Goal: Entertainment & Leisure: Browse casually

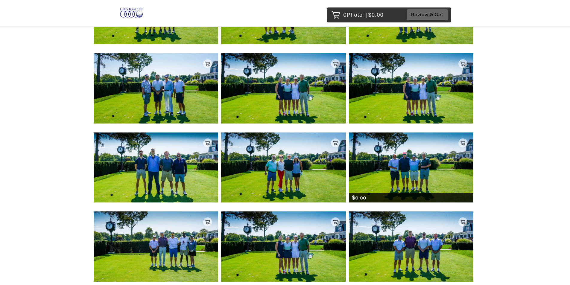
scroll to position [240, 0]
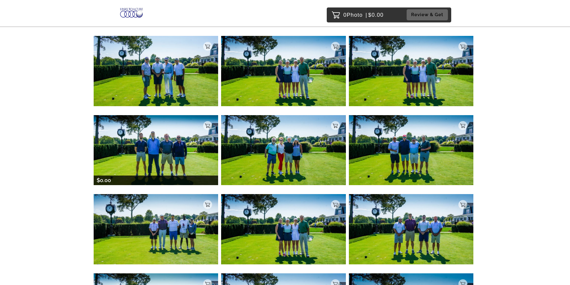
click at [158, 152] on img at bounding box center [156, 150] width 125 height 70
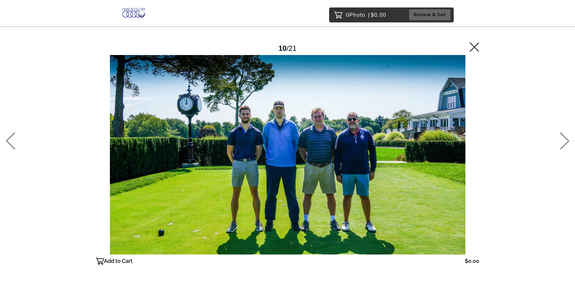
click at [565, 140] on icon at bounding box center [565, 140] width 10 height 17
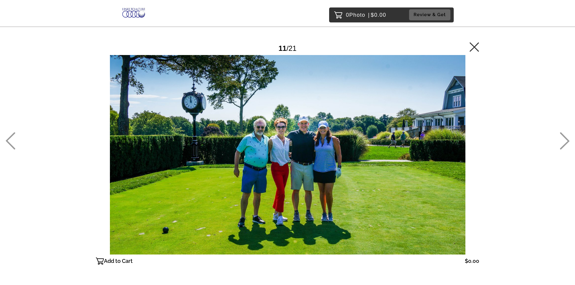
click at [563, 142] on icon at bounding box center [565, 140] width 10 height 17
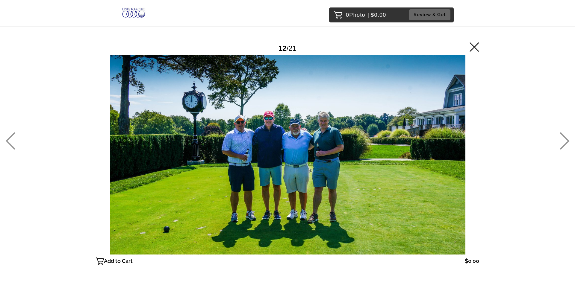
click at [566, 142] on icon at bounding box center [565, 140] width 10 height 17
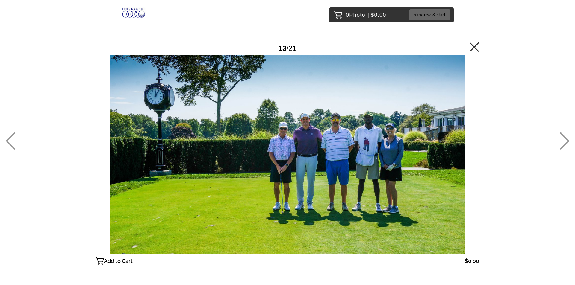
click at [564, 142] on icon at bounding box center [565, 140] width 10 height 17
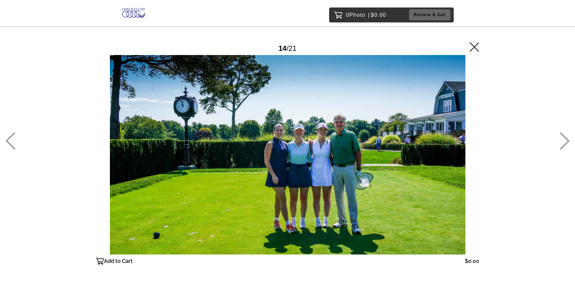
click at [564, 142] on icon at bounding box center [565, 140] width 10 height 17
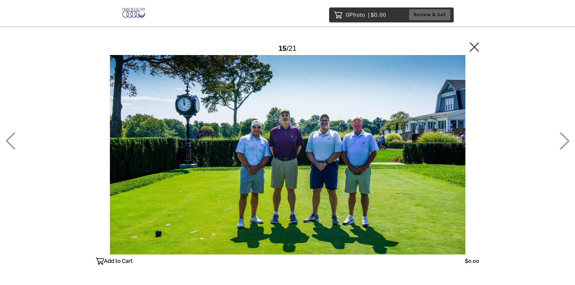
click at [564, 142] on icon at bounding box center [565, 140] width 10 height 17
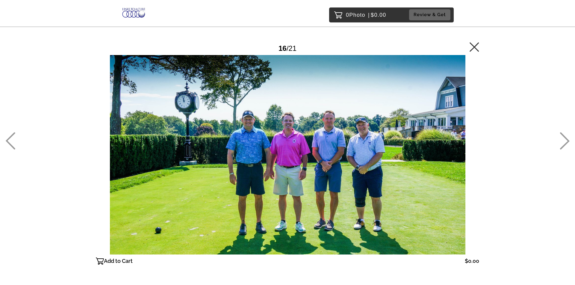
click at [564, 142] on icon at bounding box center [565, 140] width 10 height 17
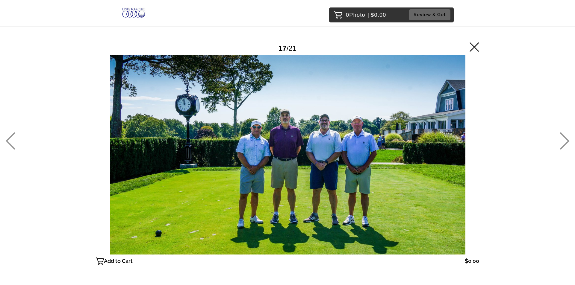
click at [564, 142] on icon at bounding box center [565, 140] width 10 height 17
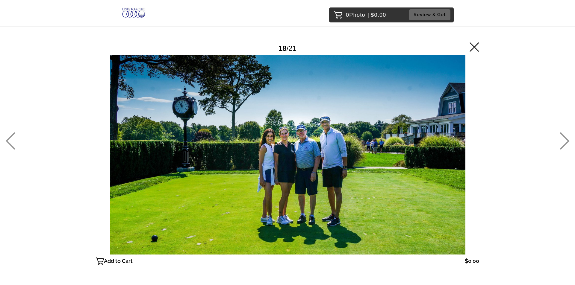
click at [564, 142] on icon at bounding box center [565, 140] width 10 height 17
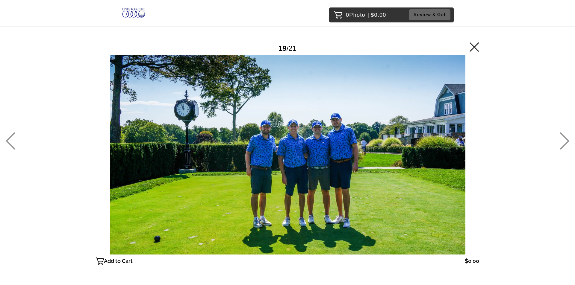
click at [561, 143] on icon at bounding box center [565, 140] width 10 height 17
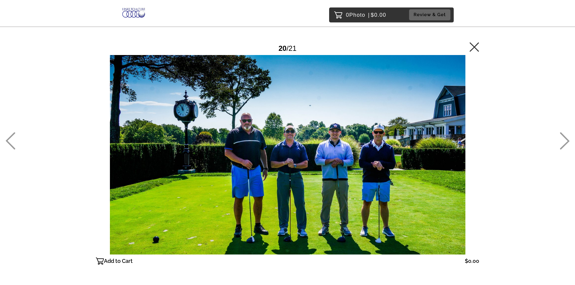
click at [561, 143] on icon at bounding box center [565, 140] width 10 height 17
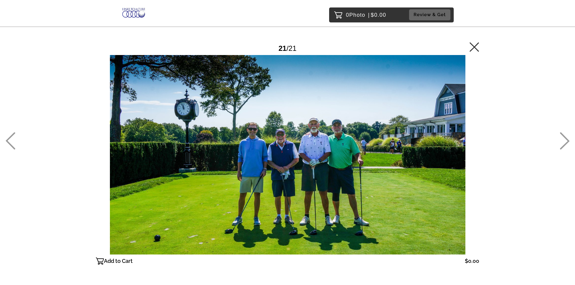
click at [473, 49] on icon at bounding box center [475, 47] width 10 height 10
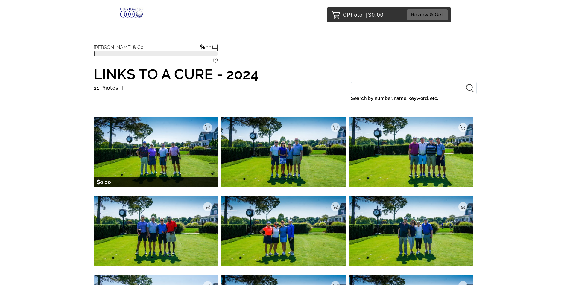
click at [145, 151] on img at bounding box center [156, 152] width 125 height 70
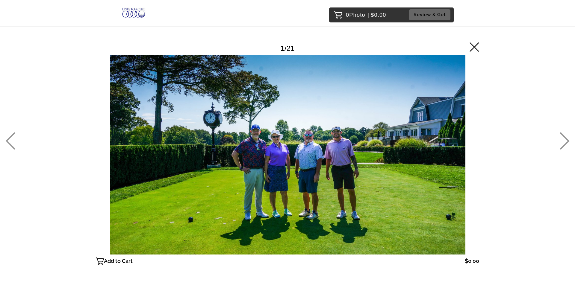
click at [563, 144] on icon at bounding box center [565, 140] width 10 height 17
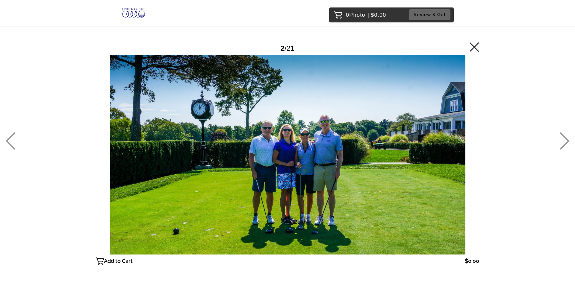
click at [561, 145] on icon at bounding box center [565, 140] width 10 height 17
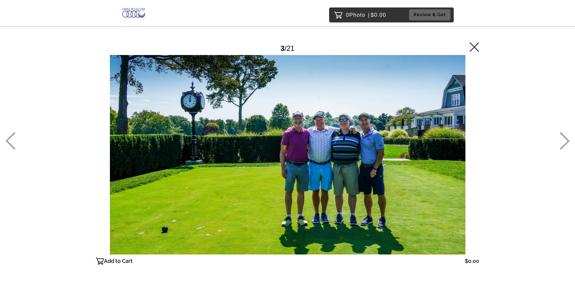
click at [566, 140] on icon at bounding box center [565, 141] width 10 height 17
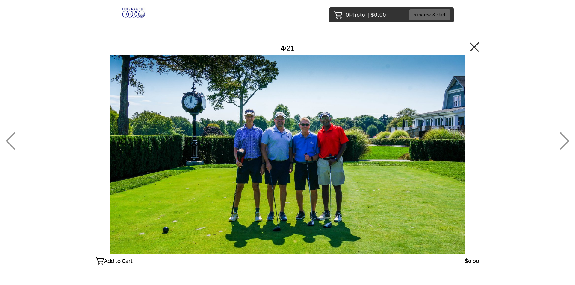
click at [564, 143] on icon at bounding box center [565, 140] width 10 height 17
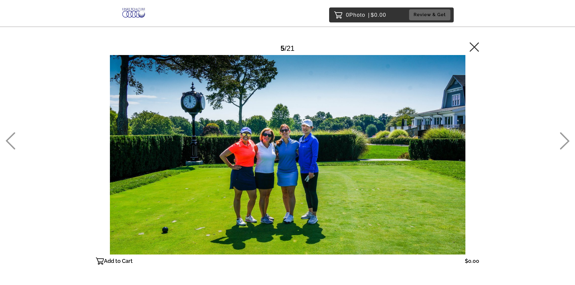
click at [566, 140] on icon at bounding box center [565, 140] width 10 height 17
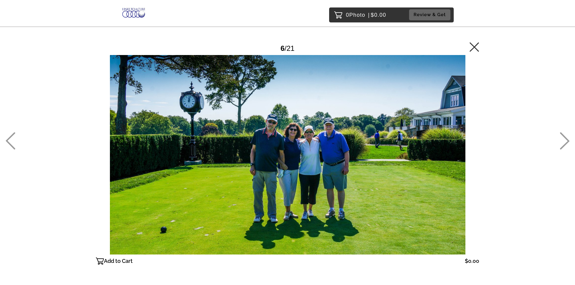
click at [567, 140] on icon at bounding box center [565, 140] width 10 height 17
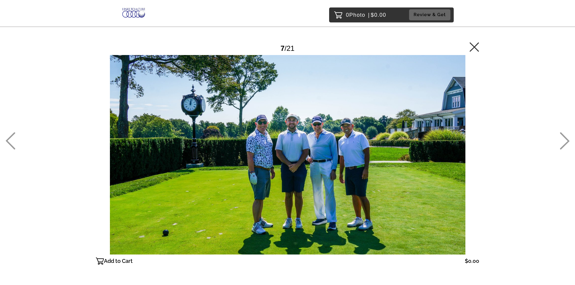
click at [565, 139] on icon at bounding box center [565, 140] width 10 height 17
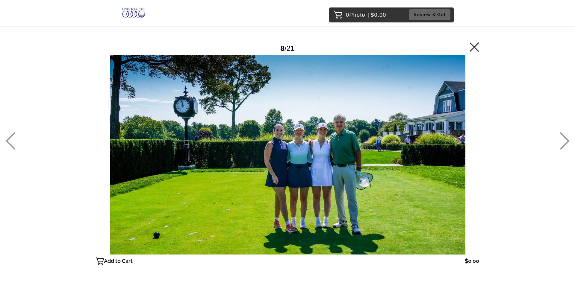
click at [565, 139] on icon at bounding box center [565, 140] width 10 height 17
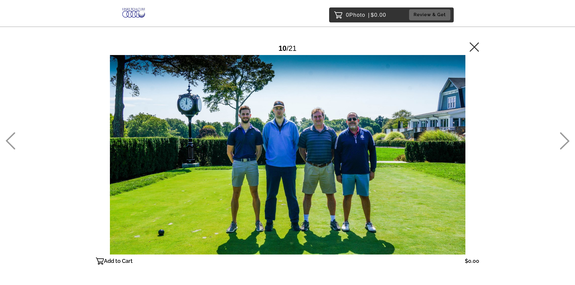
click at [563, 140] on icon at bounding box center [565, 140] width 10 height 17
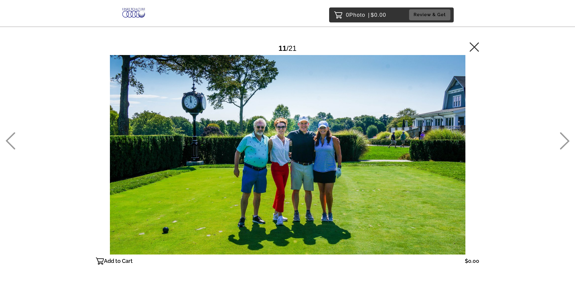
click at [563, 140] on icon at bounding box center [565, 140] width 10 height 17
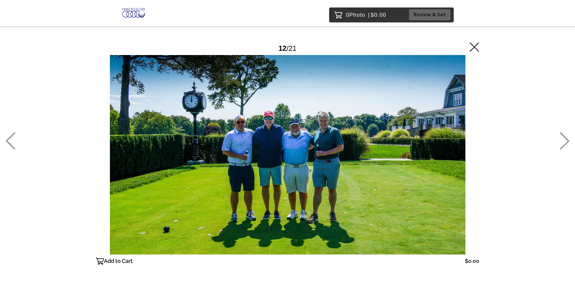
click at [560, 139] on icon at bounding box center [565, 140] width 10 height 17
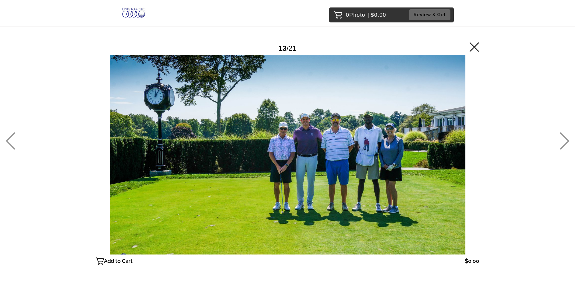
click at [473, 44] on icon at bounding box center [475, 47] width 10 height 10
